Goal: Obtain resource: Download file/media

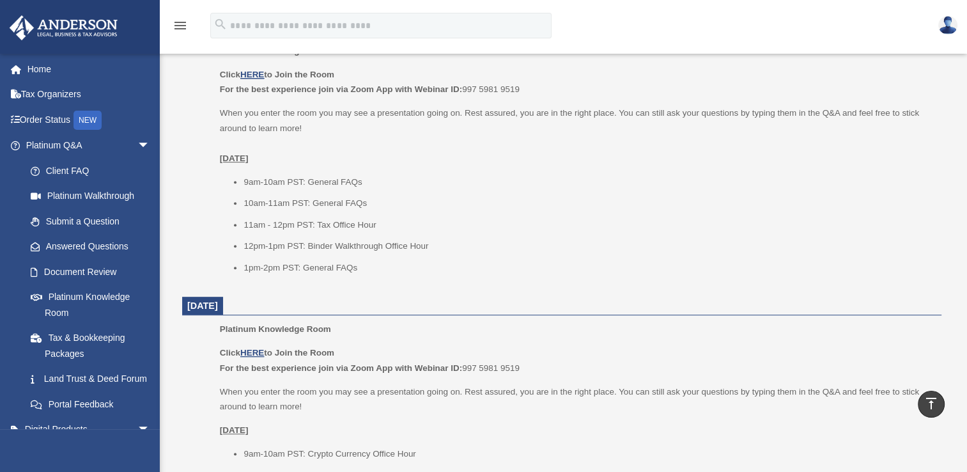
scroll to position [130, 0]
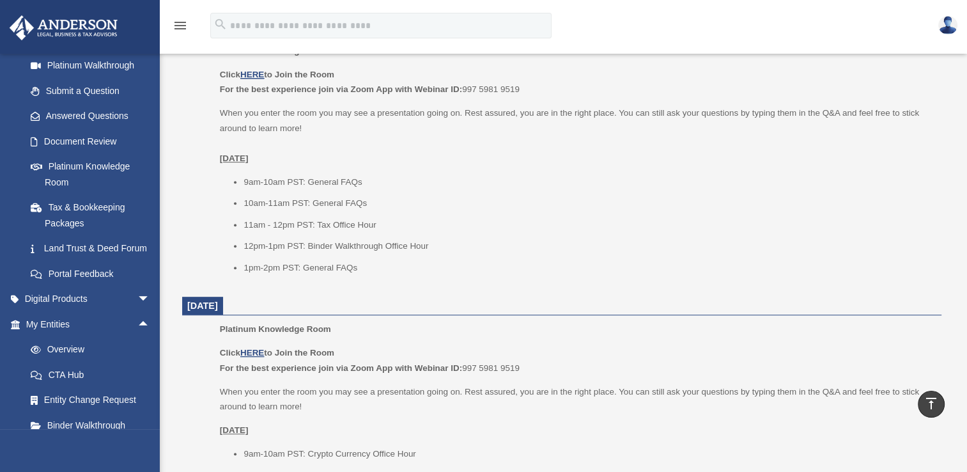
click at [107, 362] on link "Overview" at bounding box center [93, 350] width 151 height 26
click at [82, 362] on link "Overview" at bounding box center [93, 350] width 151 height 26
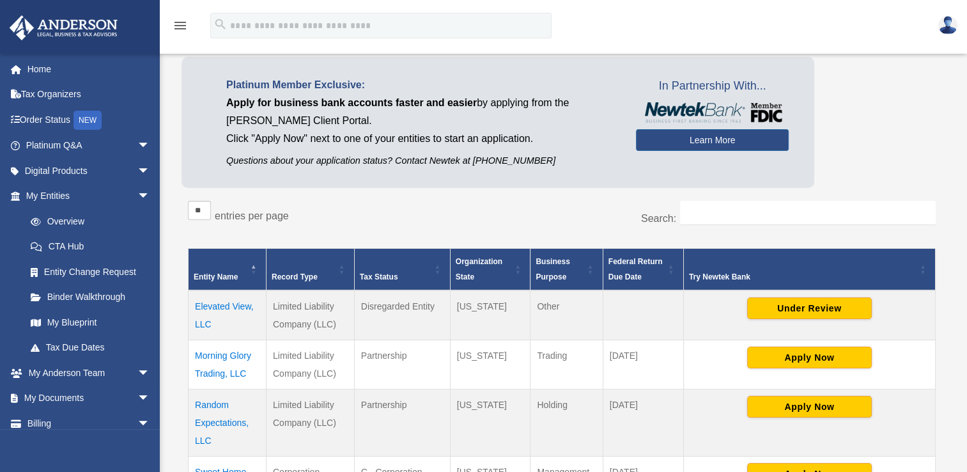
scroll to position [74, 0]
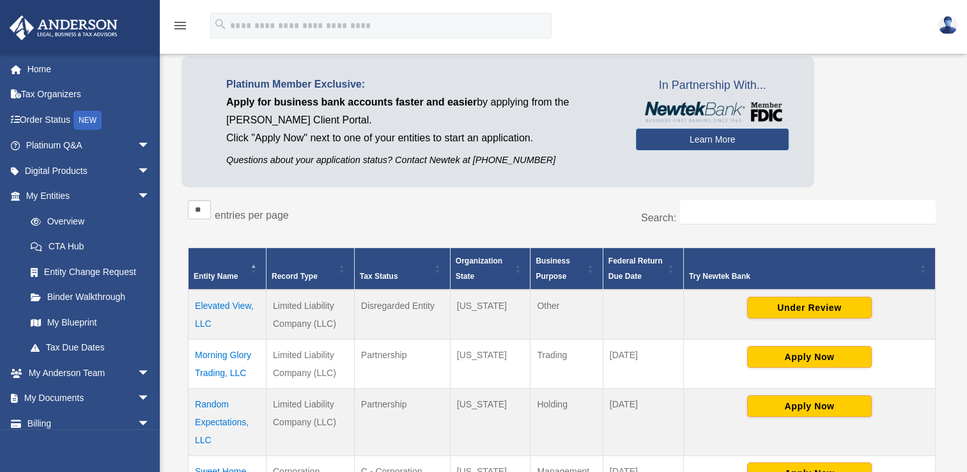
click at [245, 301] on td "Elevated View, LLC" at bounding box center [228, 315] width 78 height 50
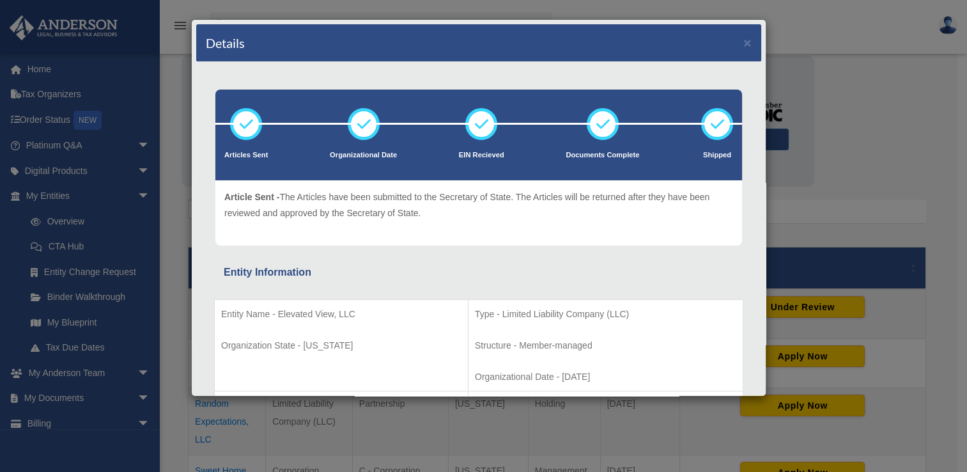
scroll to position [0, 0]
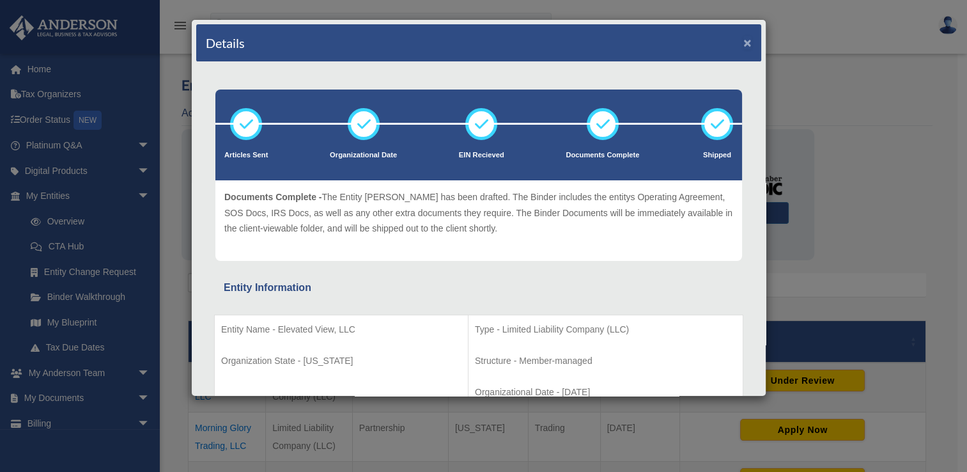
click at [743, 40] on button "×" at bounding box center [747, 42] width 8 height 13
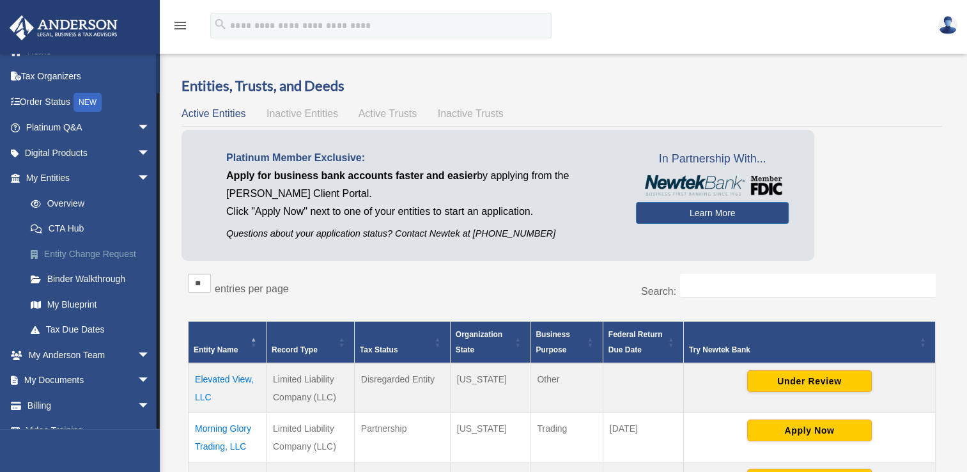
scroll to position [35, 0]
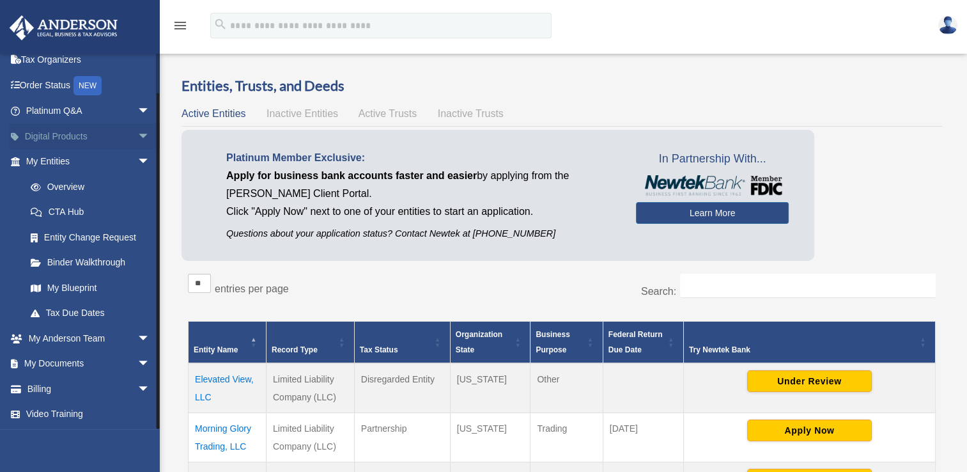
click at [137, 139] on span "arrow_drop_down" at bounding box center [150, 136] width 26 height 26
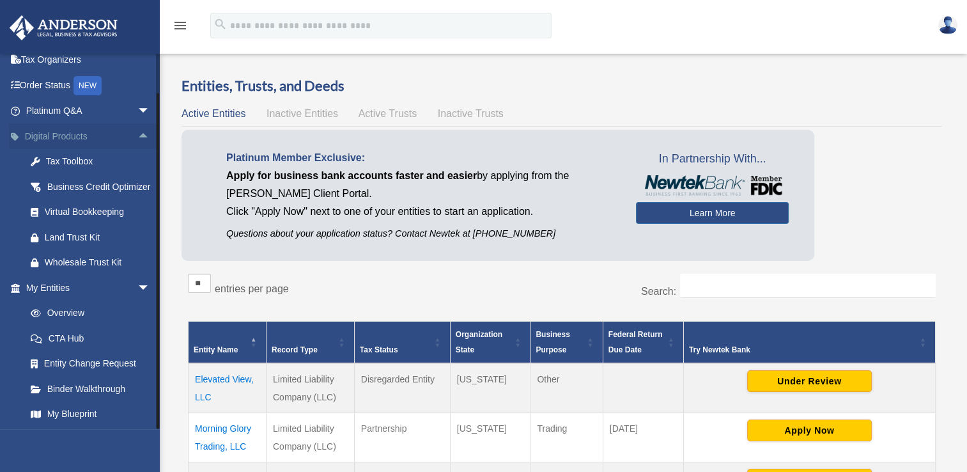
click at [137, 134] on span "arrow_drop_up" at bounding box center [150, 136] width 26 height 26
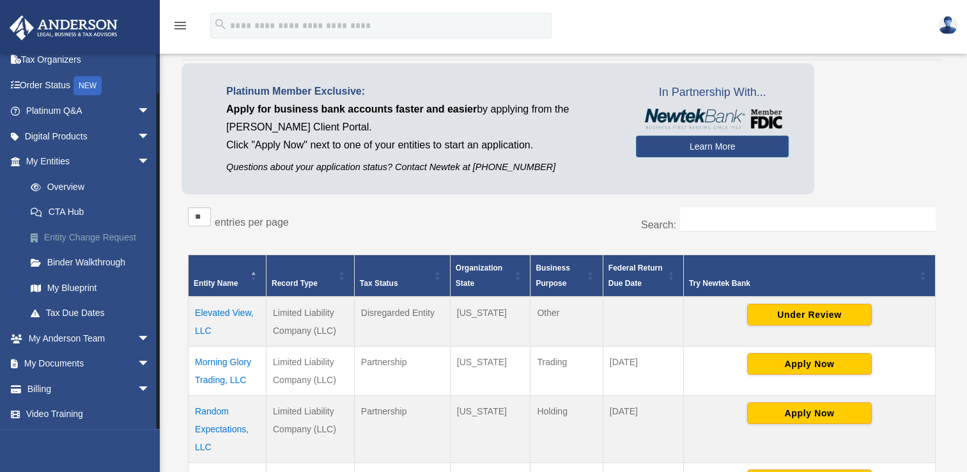
scroll to position [68, 0]
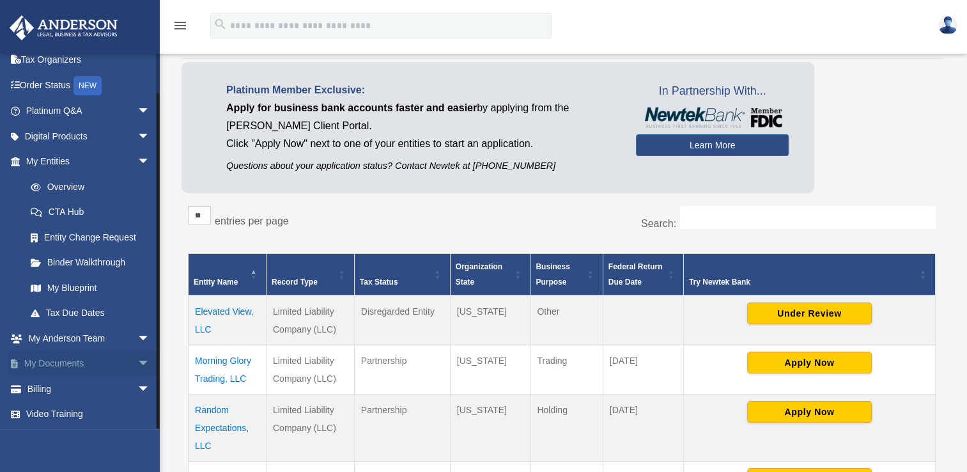
click at [137, 362] on span "arrow_drop_down" at bounding box center [150, 364] width 26 height 26
click at [70, 392] on link "Box" at bounding box center [93, 389] width 151 height 26
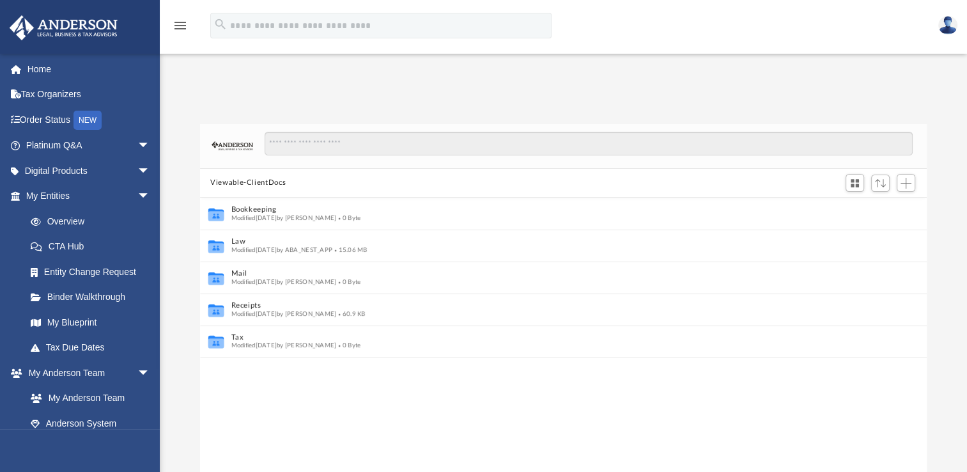
scroll to position [10, 10]
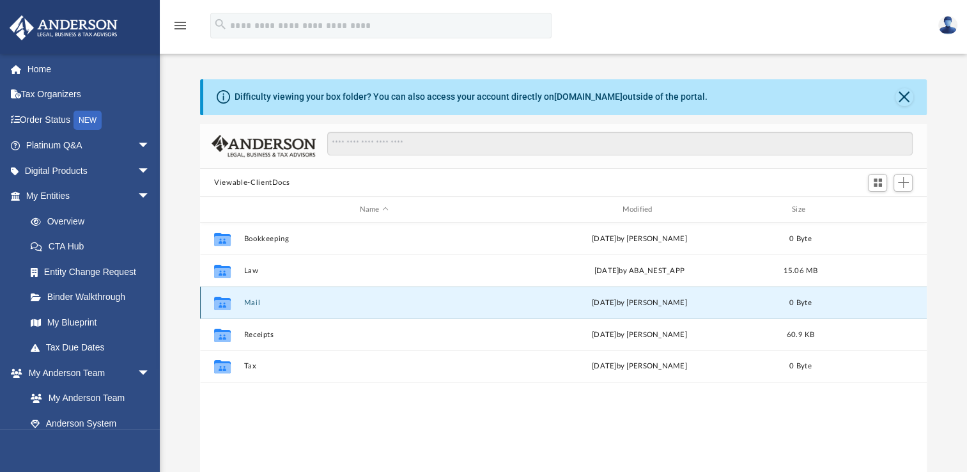
click at [279, 304] on button "Mail" at bounding box center [374, 302] width 260 height 8
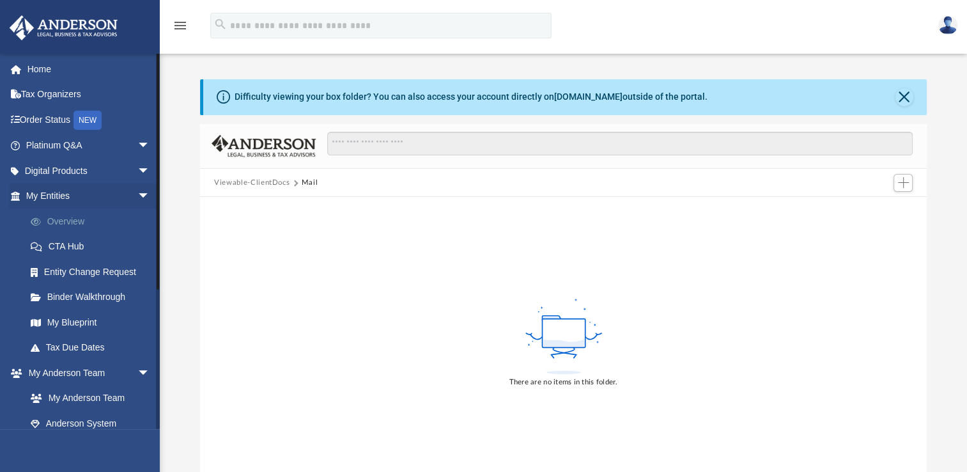
click at [80, 221] on link "Overview" at bounding box center [93, 221] width 151 height 26
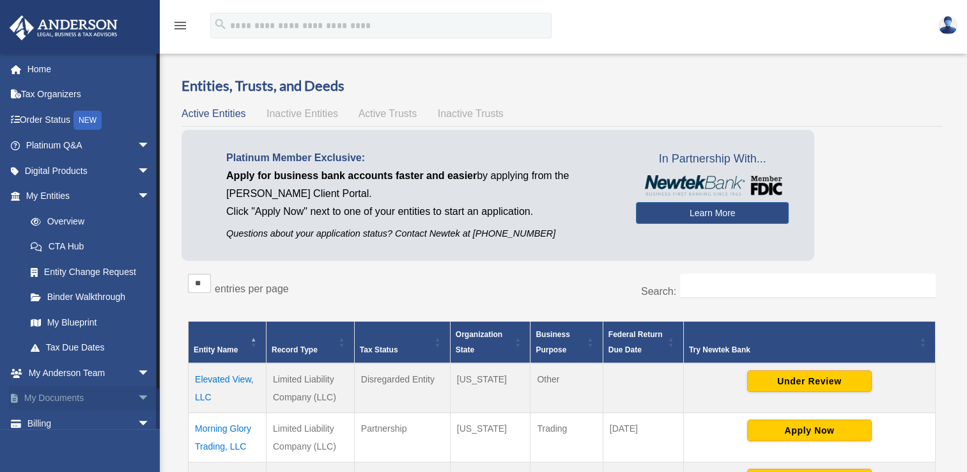
click at [137, 395] on span "arrow_drop_down" at bounding box center [150, 398] width 26 height 26
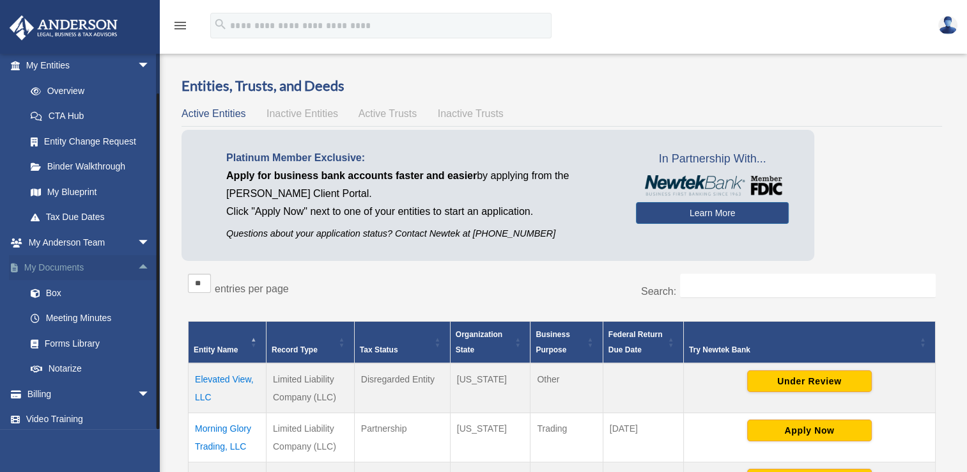
scroll to position [136, 0]
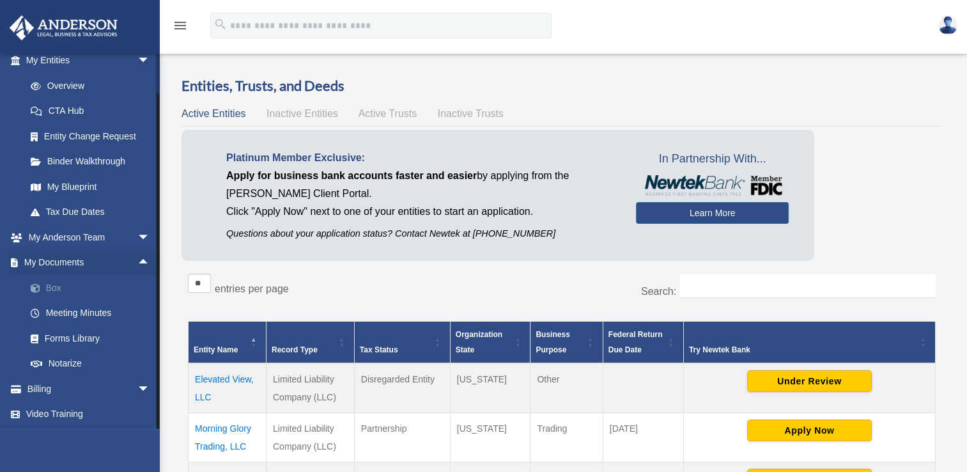
click at [56, 285] on link "Box" at bounding box center [93, 288] width 151 height 26
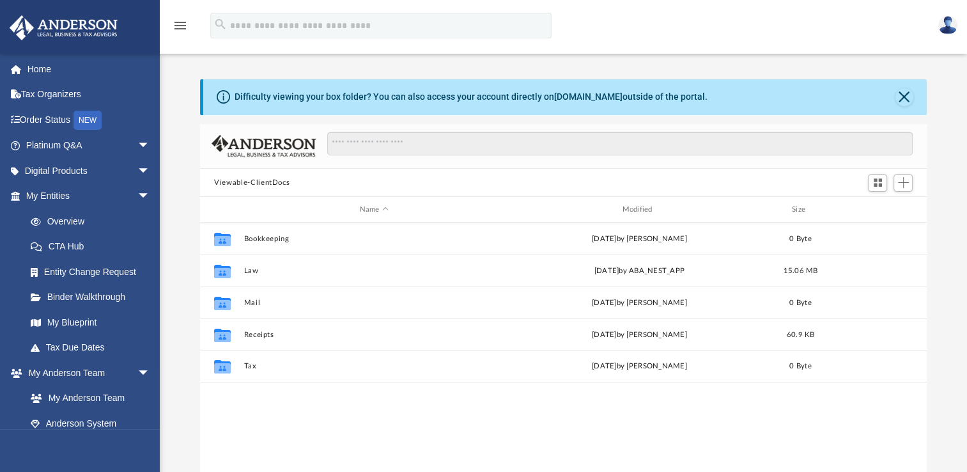
scroll to position [281, 716]
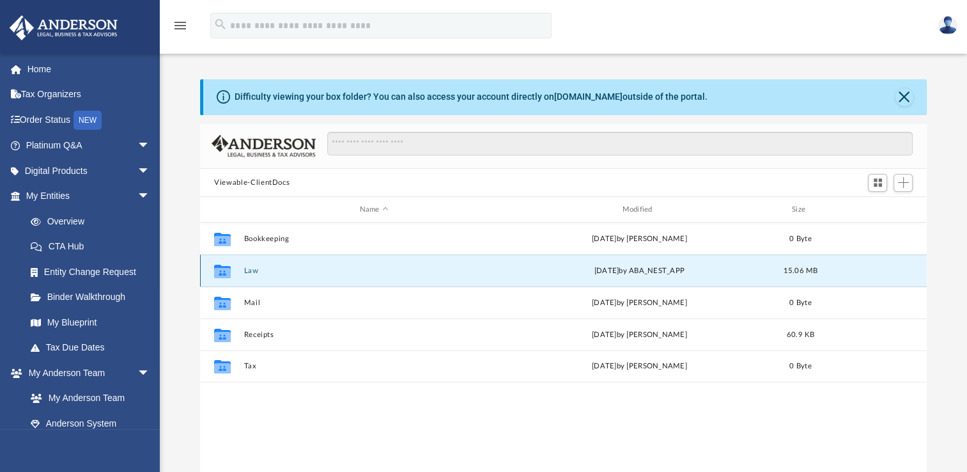
click at [249, 272] on button "Law" at bounding box center [374, 271] width 260 height 8
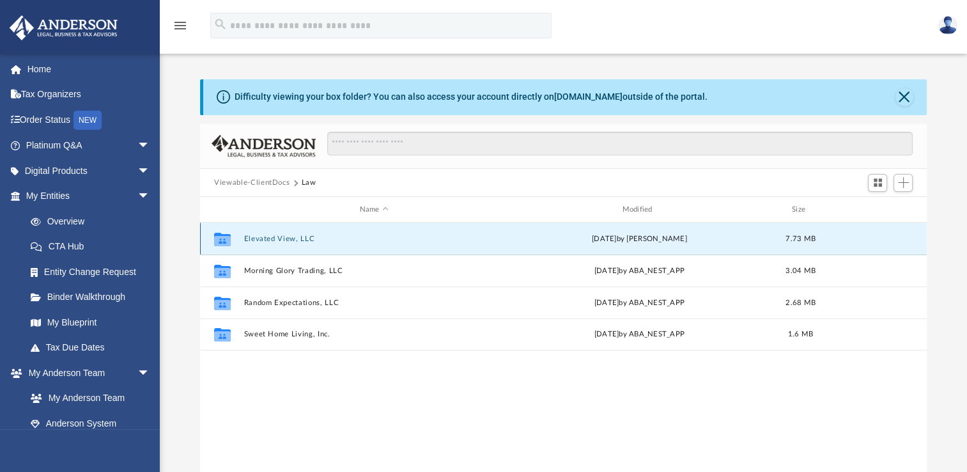
click at [274, 241] on button "Elevated View, LLC" at bounding box center [374, 239] width 260 height 8
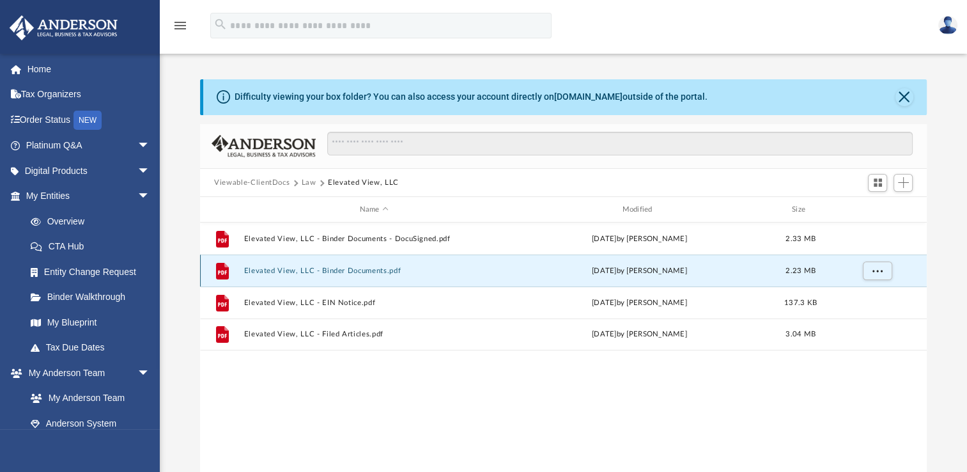
click at [312, 270] on button "Elevated View, LLC - Binder Documents.pdf" at bounding box center [374, 271] width 260 height 8
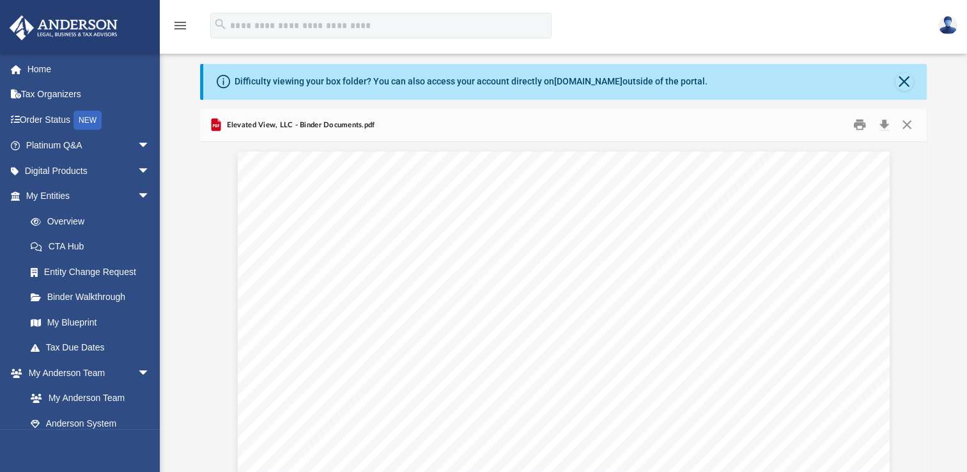
scroll to position [0, 56]
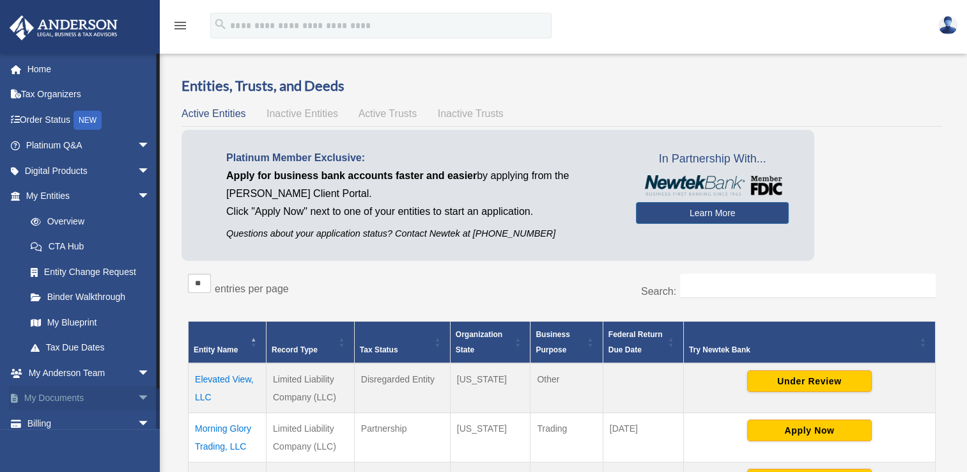
click at [74, 393] on link "My Documents arrow_drop_down" at bounding box center [89, 398] width 160 height 26
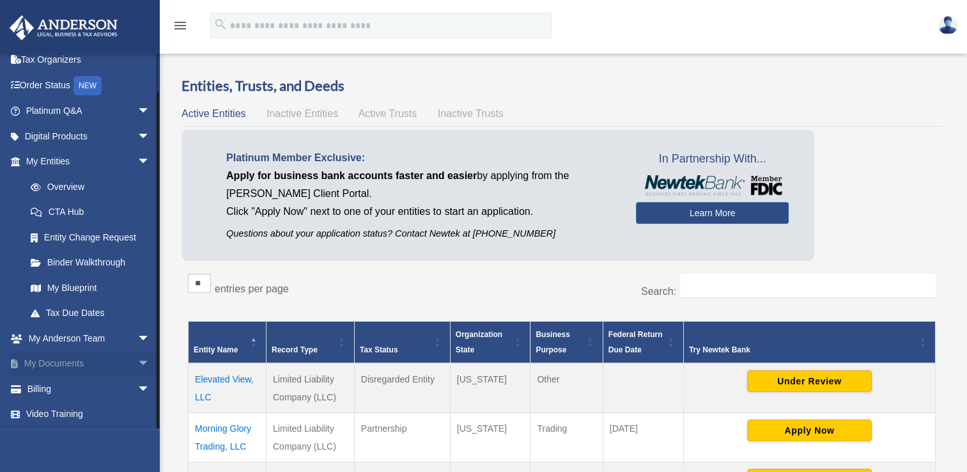
scroll to position [35, 0]
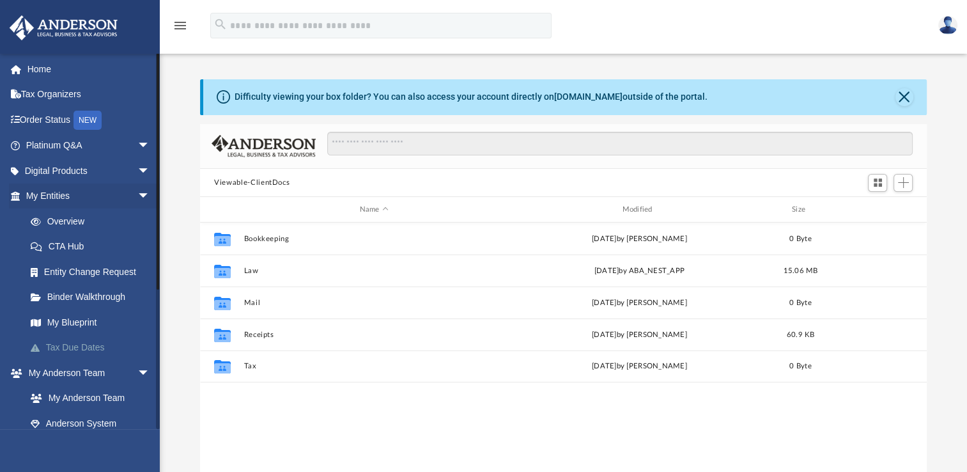
scroll to position [281, 716]
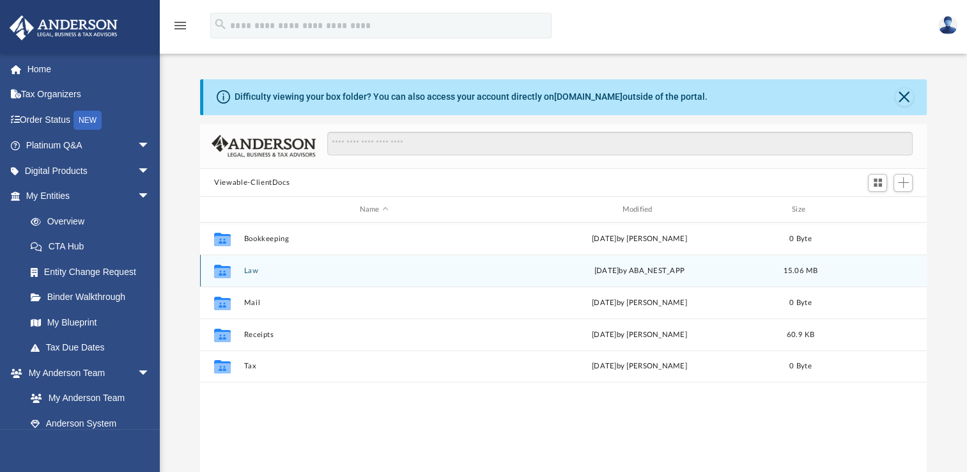
click at [255, 274] on button "Law" at bounding box center [374, 271] width 260 height 8
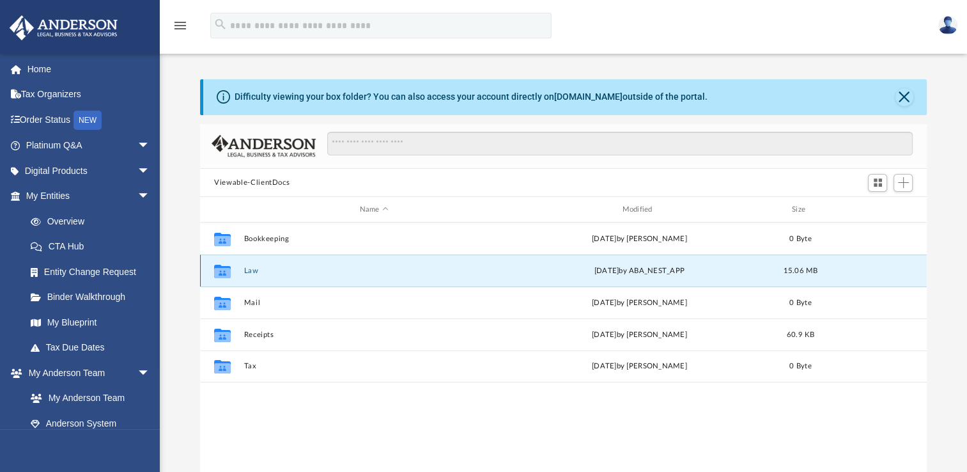
click at [255, 274] on button "Law" at bounding box center [374, 271] width 260 height 8
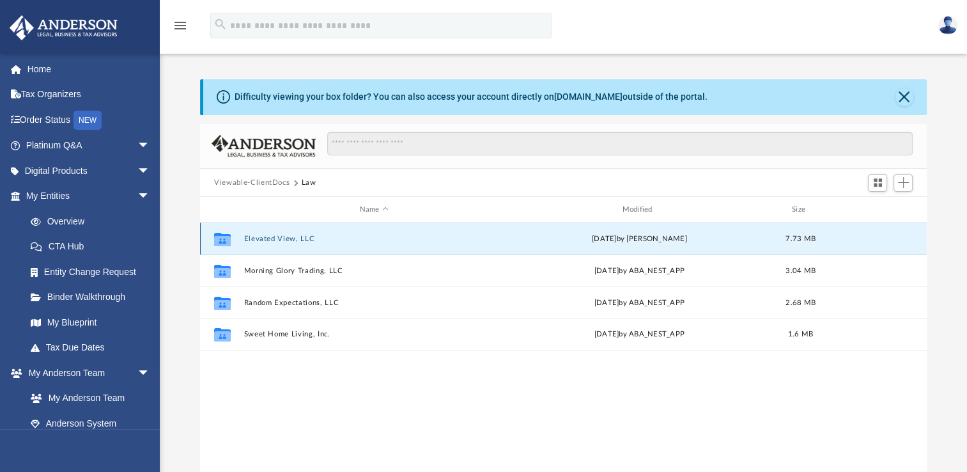
click at [271, 242] on button "Elevated View, LLC" at bounding box center [374, 239] width 260 height 8
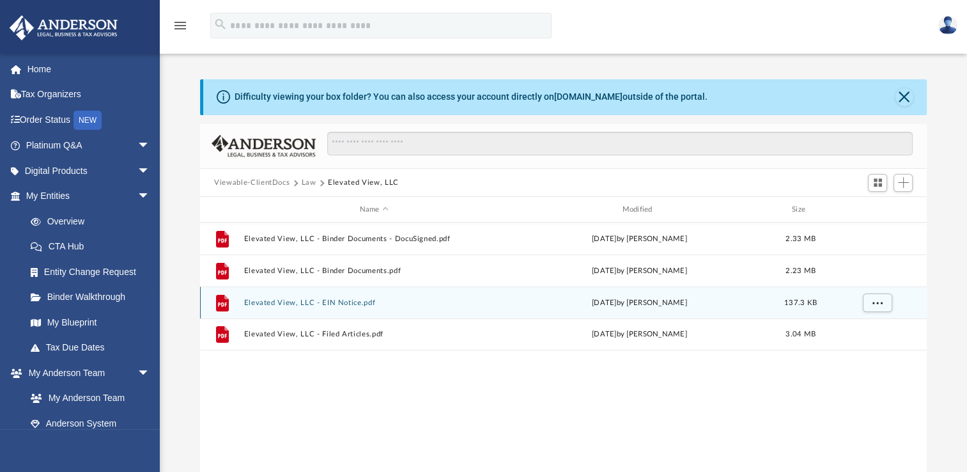
click at [321, 302] on button "Elevated View, LLC - EIN Notice.pdf" at bounding box center [374, 302] width 260 height 8
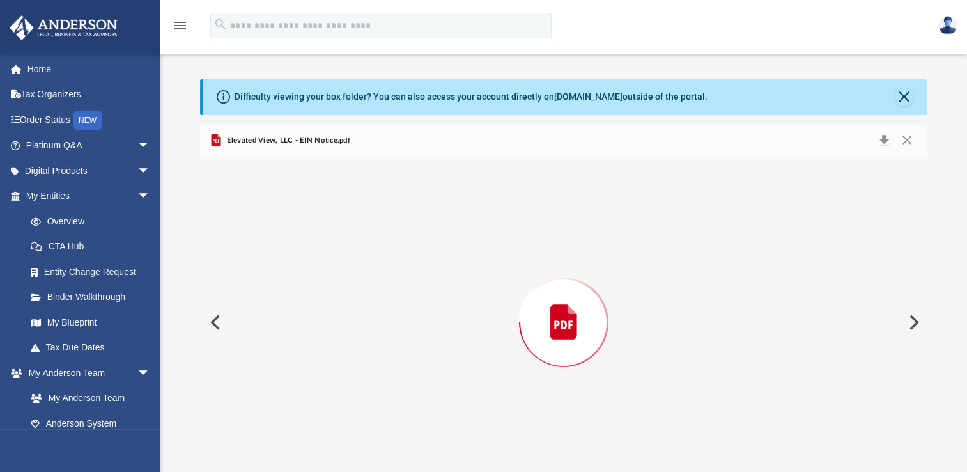
scroll to position [15, 0]
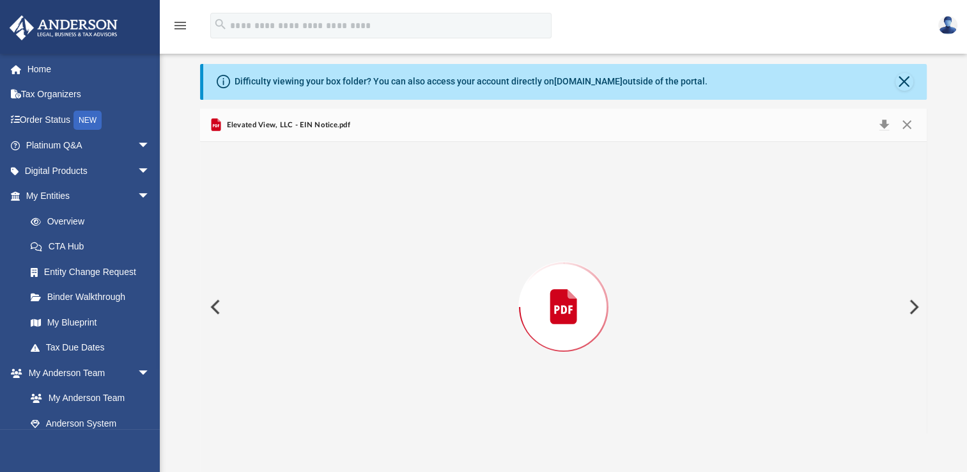
click at [321, 302] on div "Preview" at bounding box center [563, 307] width 727 height 330
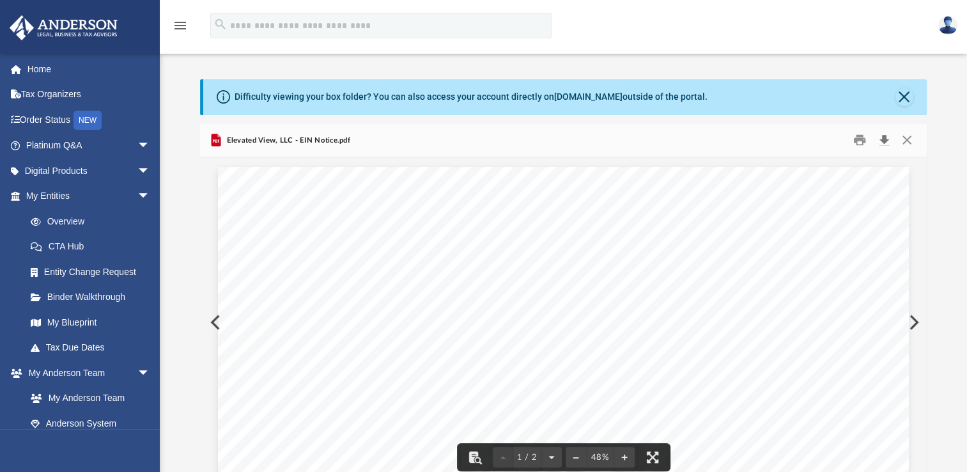
click at [881, 144] on button "Download" at bounding box center [883, 140] width 23 height 20
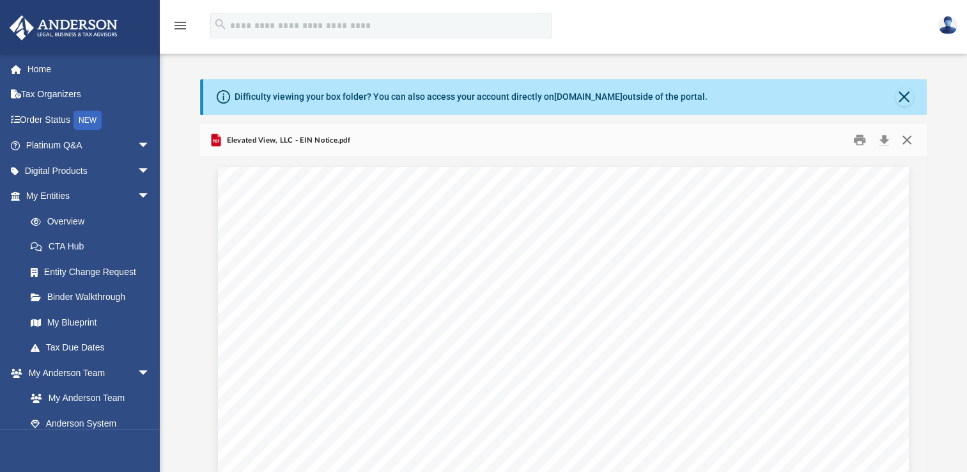
click at [903, 137] on button "Close" at bounding box center [906, 140] width 23 height 20
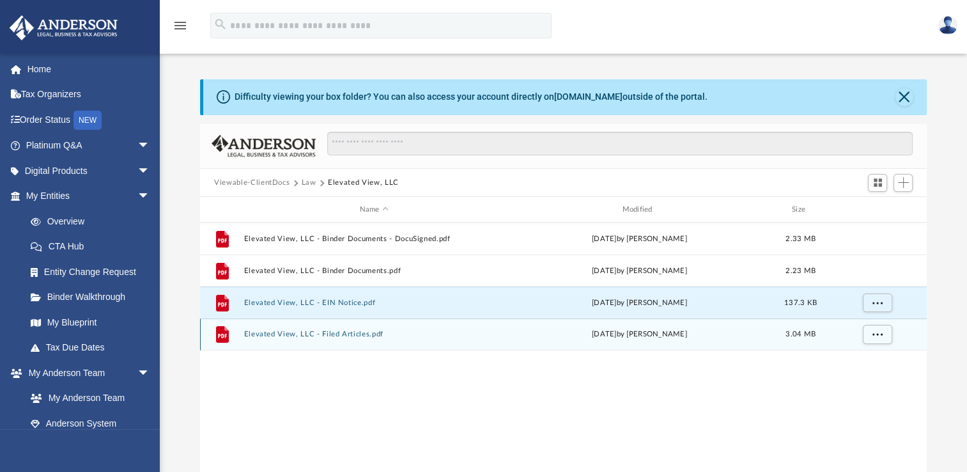
click at [381, 338] on button "Elevated View, LLC - Filed Articles.pdf" at bounding box center [374, 334] width 260 height 8
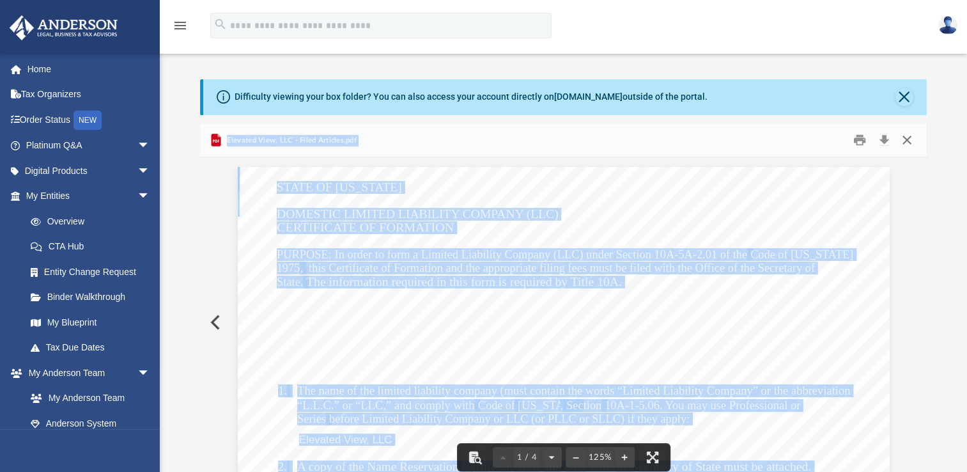
click at [906, 139] on button "Close" at bounding box center [906, 140] width 23 height 20
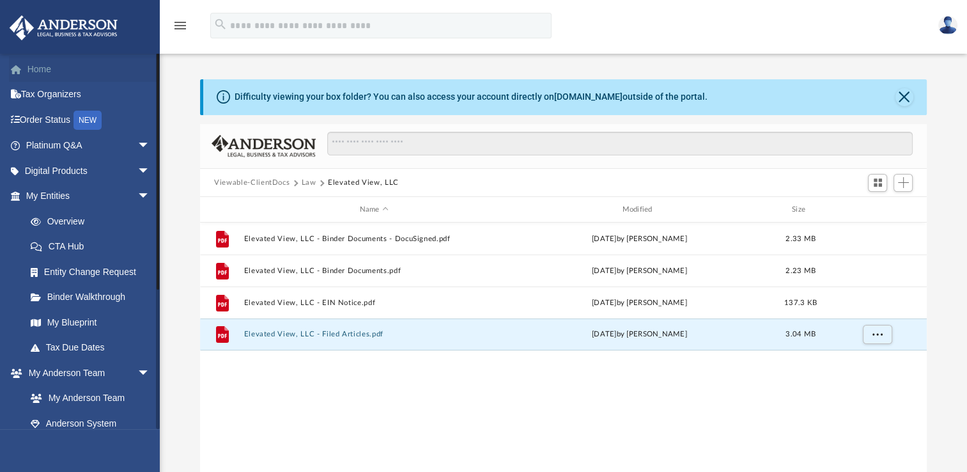
click at [59, 72] on link "Home" at bounding box center [89, 69] width 160 height 26
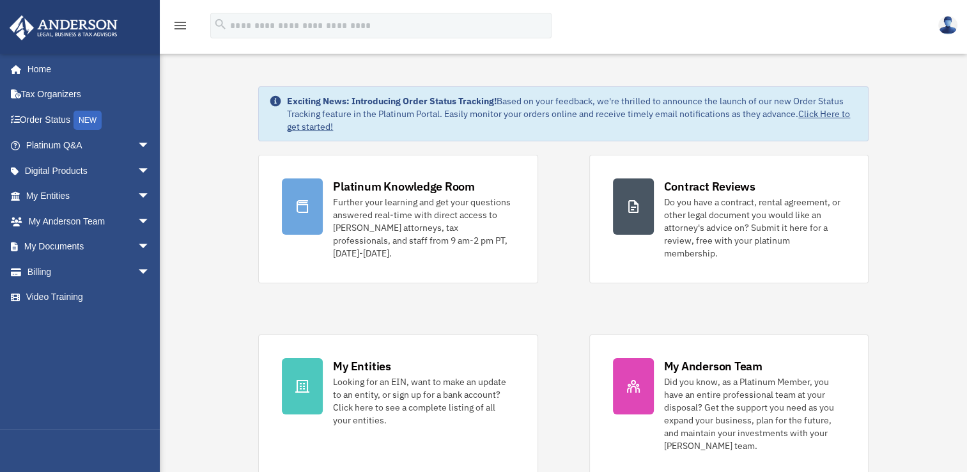
click at [942, 24] on img at bounding box center [947, 25] width 19 height 19
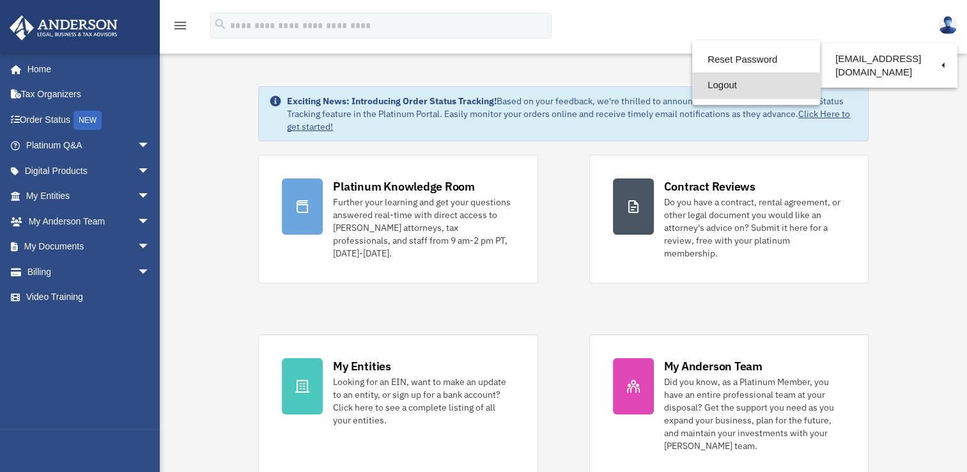
click at [768, 83] on link "Logout" at bounding box center [756, 85] width 128 height 26
